Goal: Task Accomplishment & Management: Complete application form

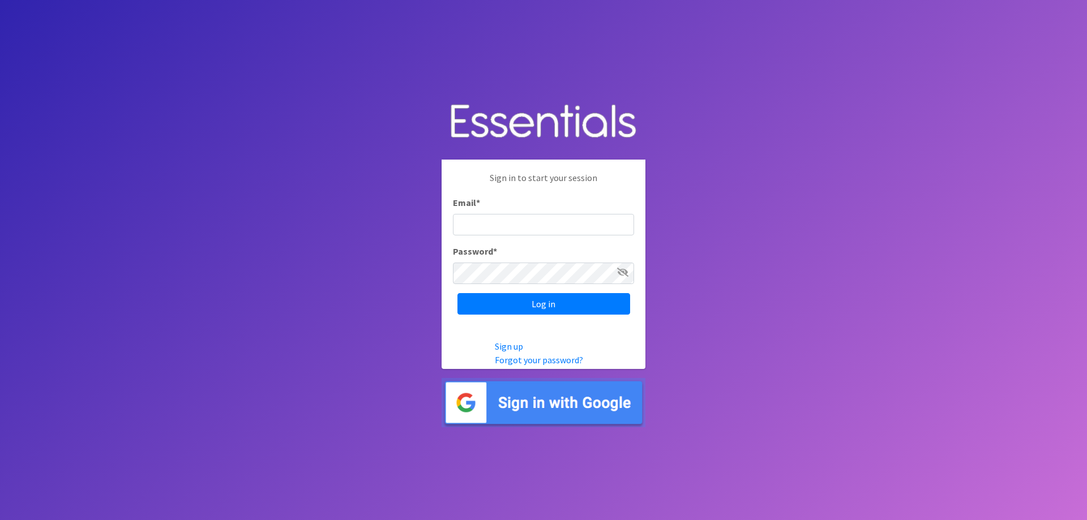
type input "[PERSON_NAME][EMAIL_ADDRESS][PERSON_NAME][DOMAIN_NAME]"
drag, startPoint x: 0, startPoint y: 0, endPoint x: 472, endPoint y: 218, distance: 519.9
click at [472, 218] on input "[PERSON_NAME][EMAIL_ADDRESS][PERSON_NAME][DOMAIN_NAME]" at bounding box center [543, 225] width 181 height 22
click at [544, 303] on input "Log in" at bounding box center [543, 304] width 173 height 22
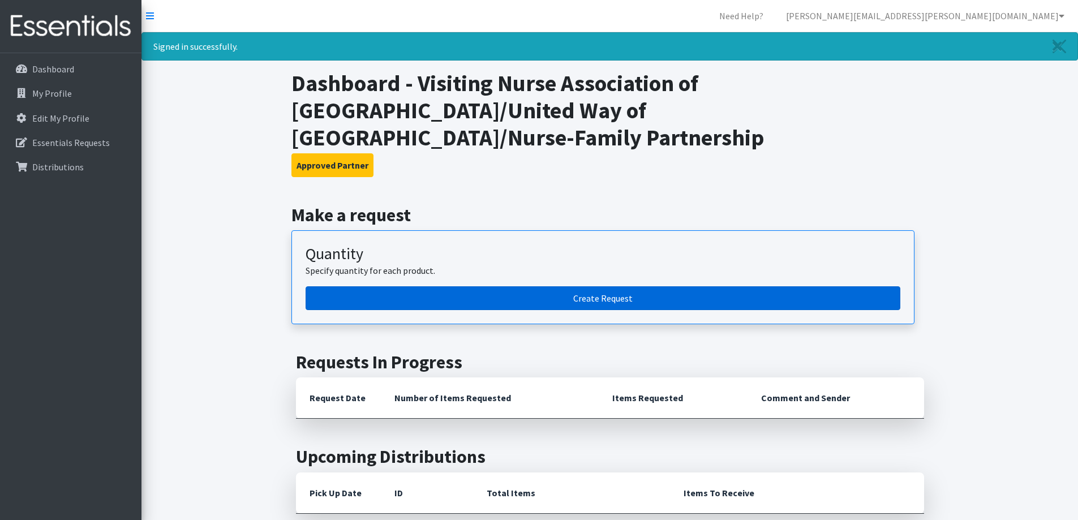
click at [600, 286] on link "Create Request" at bounding box center [603, 298] width 595 height 24
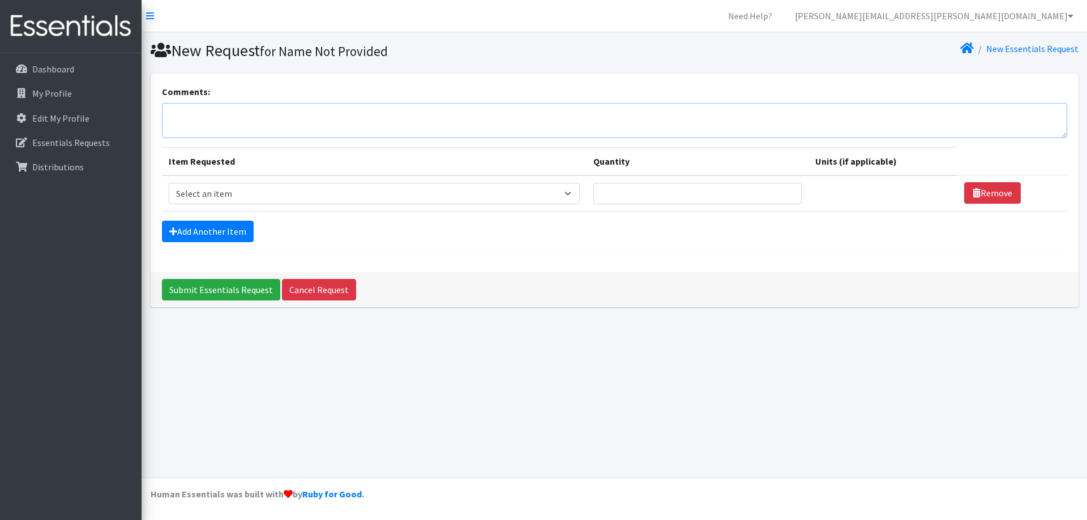
click at [229, 121] on textarea "Comments:" at bounding box center [614, 120] width 905 height 35
drag, startPoint x: 166, startPoint y: 114, endPoint x: 203, endPoint y: 114, distance: 36.8
click at [203, 114] on textarea "Name." at bounding box center [614, 120] width 905 height 35
type textarea "Name."
click at [577, 196] on select "Select an item # of Children this order will serve # of Individuals Living in H…" at bounding box center [374, 194] width 411 height 22
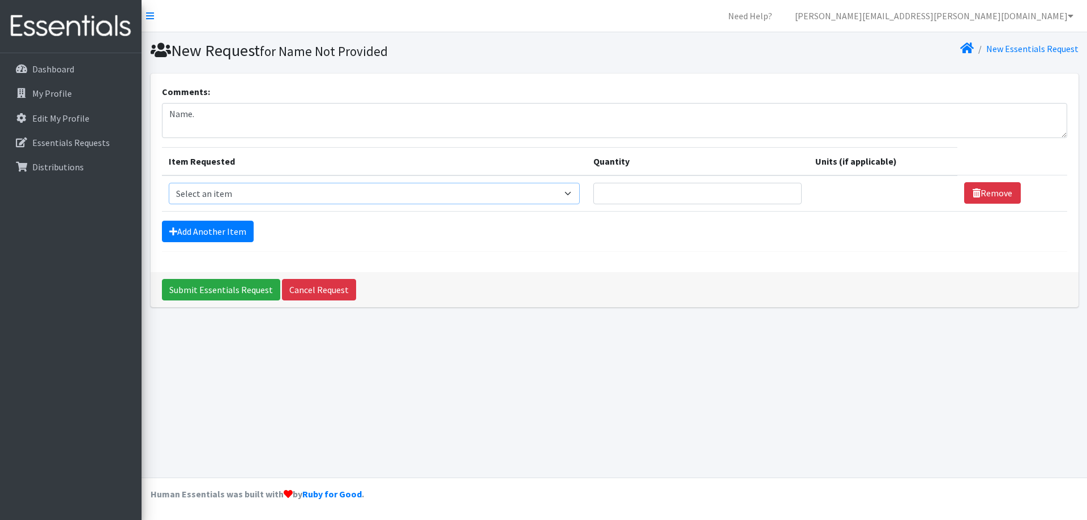
select select "13431"
click at [169, 183] on select "Select an item # of Children this order will serve # of Individuals Living in H…" at bounding box center [374, 194] width 411 height 22
click at [626, 196] on input "Quantity" at bounding box center [697, 194] width 208 height 22
type input "10"
click at [207, 233] on link "Add Another Item" at bounding box center [208, 232] width 92 height 22
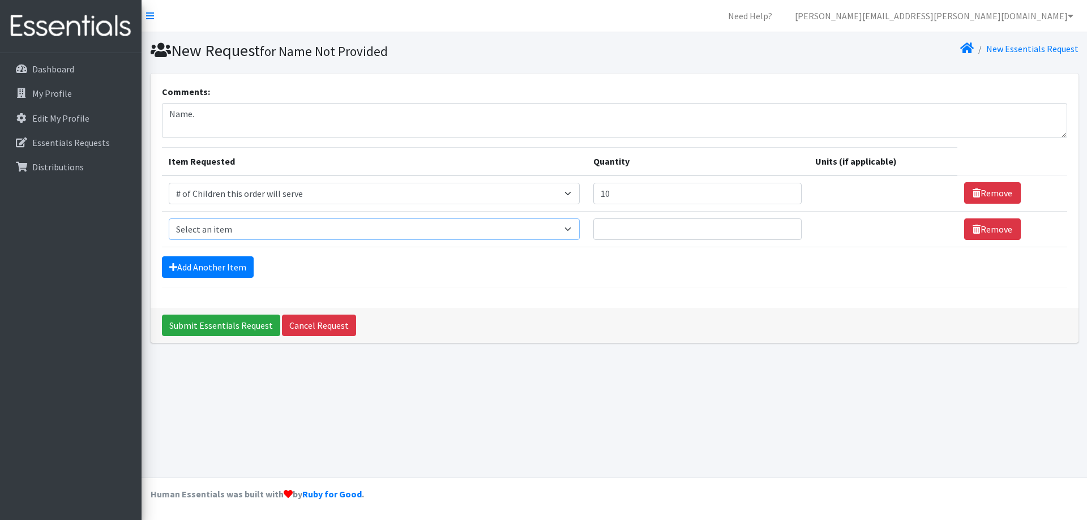
click at [204, 227] on select "Select an item # of Children this order will serve # of Individuals Living in H…" at bounding box center [374, 229] width 411 height 22
select select "6076"
click at [169, 218] on select "Select an item # of Children this order will serve # of Individuals Living in H…" at bounding box center [374, 229] width 411 height 22
click at [615, 235] on input "Quantity" at bounding box center [697, 229] width 208 height 22
type input "50"
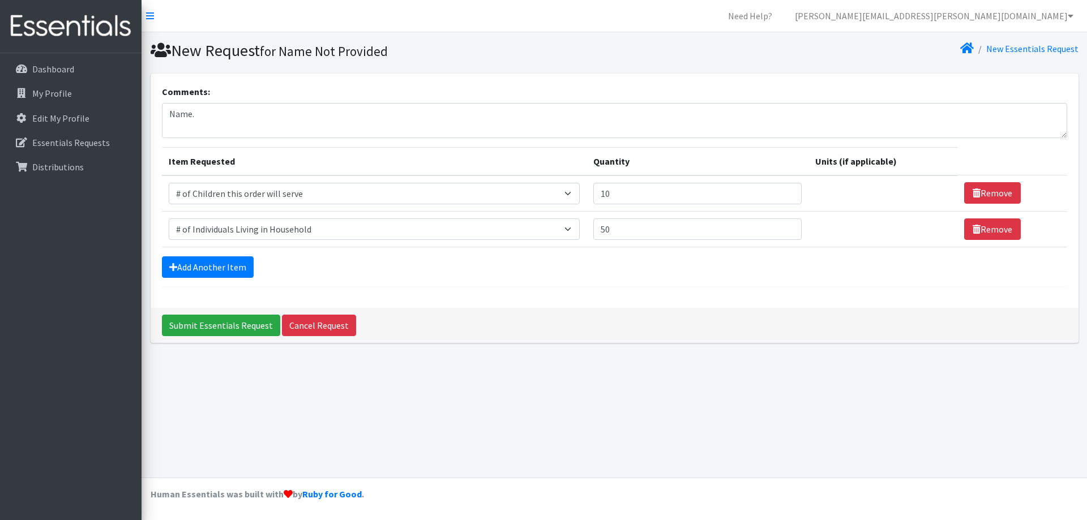
click at [610, 267] on div "Add Another Item" at bounding box center [614, 267] width 905 height 22
click at [202, 263] on link "Add Another Item" at bounding box center [208, 267] width 92 height 22
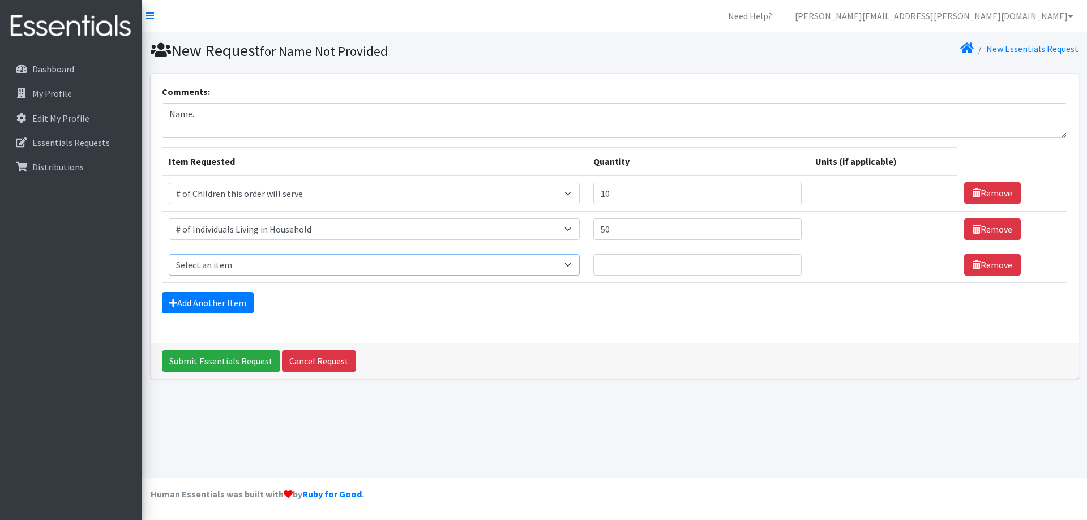
click at [239, 266] on select "Select an item # of Children this order will serve # of Individuals Living in H…" at bounding box center [374, 265] width 411 height 22
select select "1988"
click at [169, 254] on select "Select an item # of Children this order will serve # of Individuals Living in H…" at bounding box center [374, 265] width 411 height 22
click at [220, 268] on select "Select an item # of Children this order will serve # of Individuals Living in H…" at bounding box center [374, 265] width 411 height 22
click at [310, 306] on div "Add Another Item" at bounding box center [614, 303] width 905 height 22
